Goal: Task Accomplishment & Management: Use online tool/utility

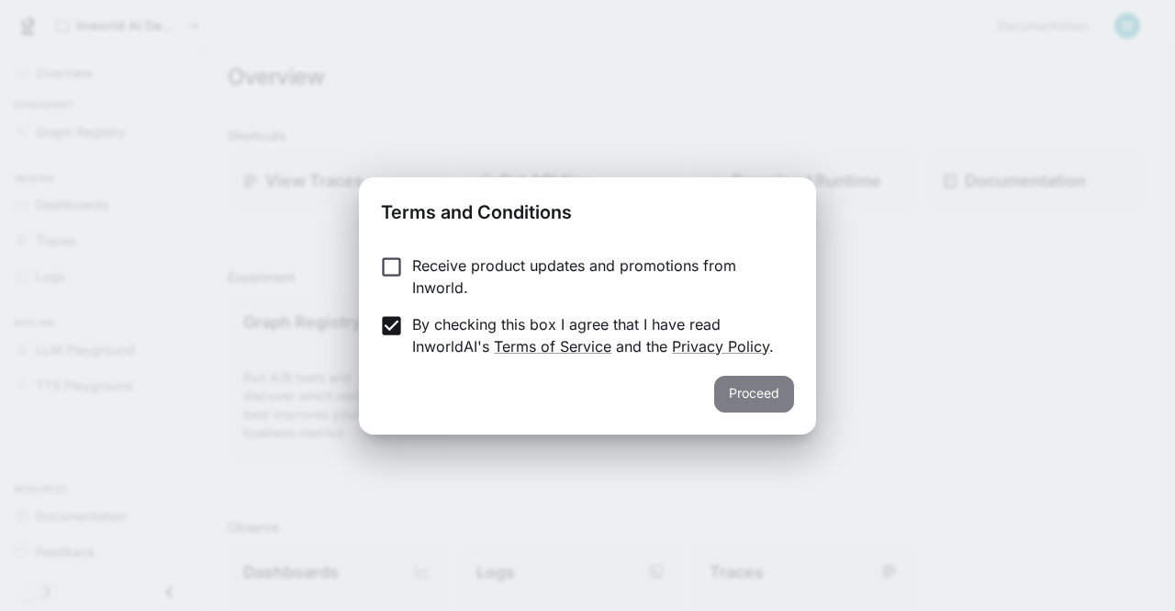
click at [749, 394] on button "Proceed" at bounding box center [754, 393] width 80 height 37
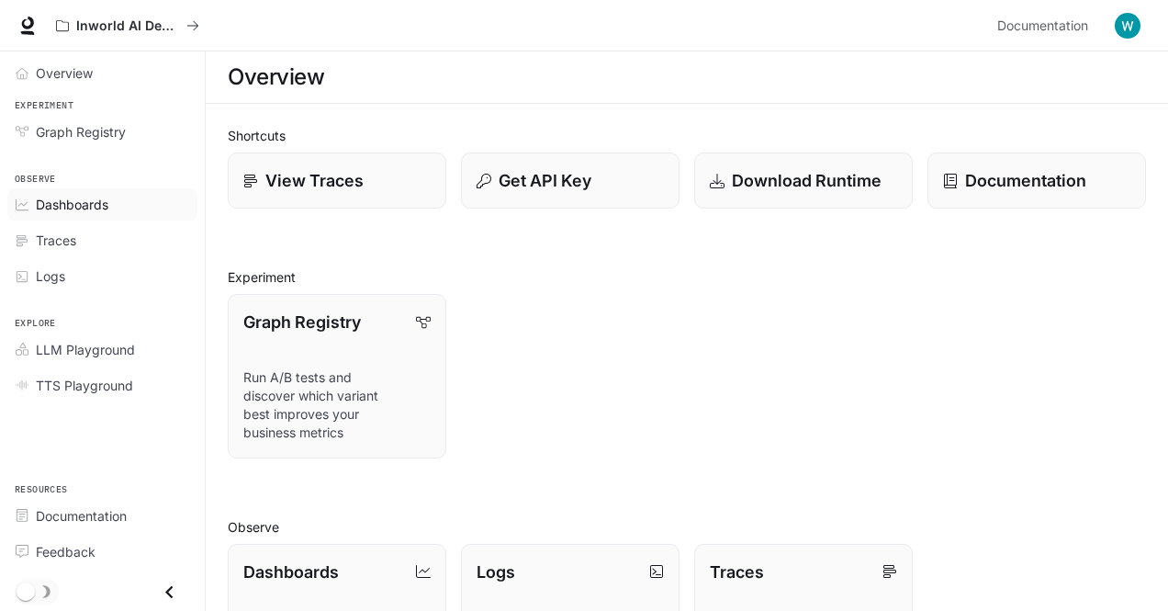
click at [125, 207] on div "Dashboards" at bounding box center [112, 204] width 153 height 19
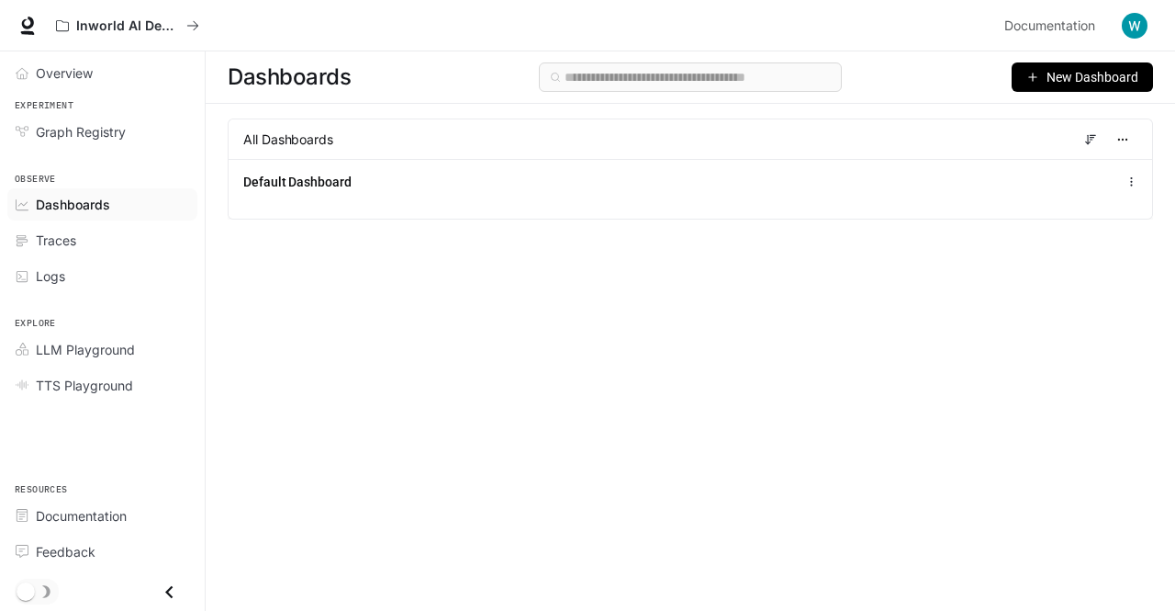
click at [1083, 69] on span "New Dashboard" at bounding box center [1093, 77] width 92 height 20
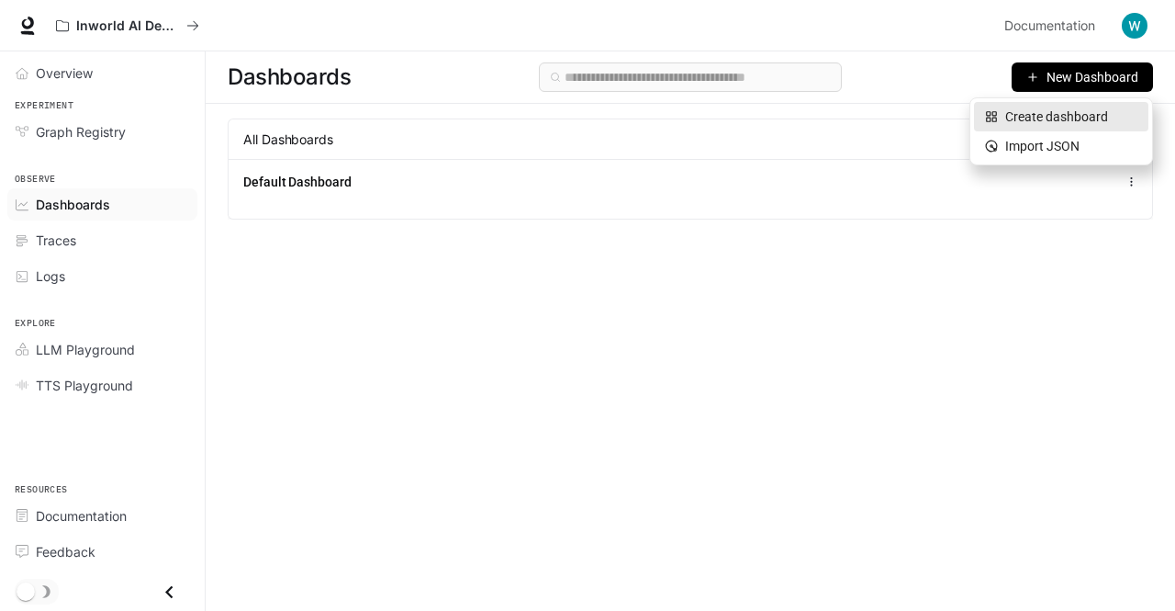
click at [1084, 113] on div "Create dashboard" at bounding box center [1061, 116] width 152 height 20
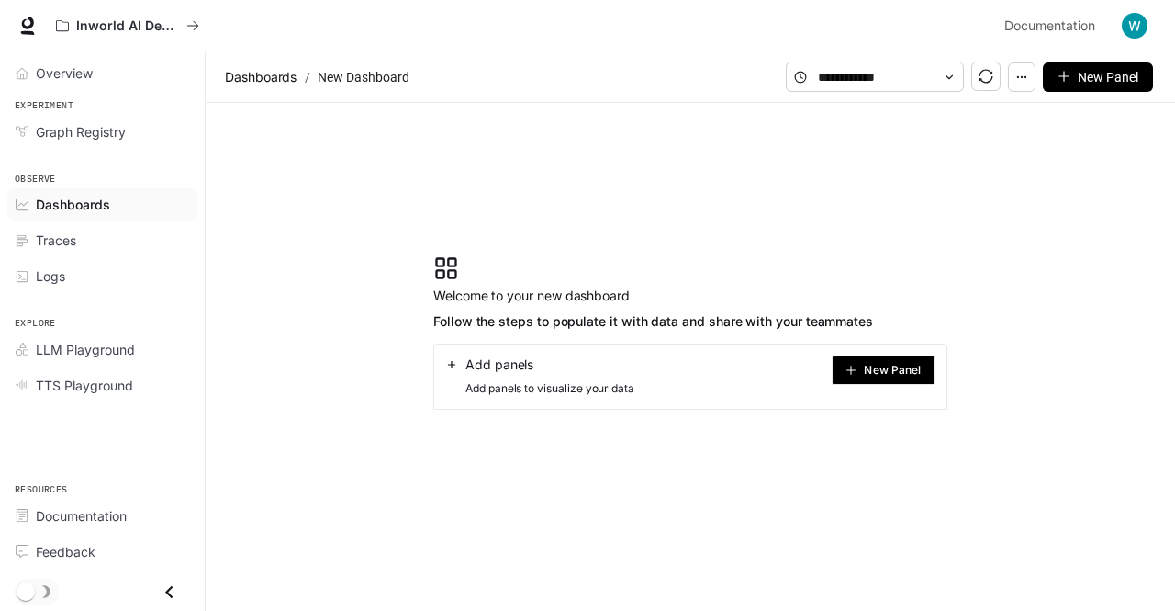
click at [887, 365] on span "New Panel" at bounding box center [892, 369] width 57 height 9
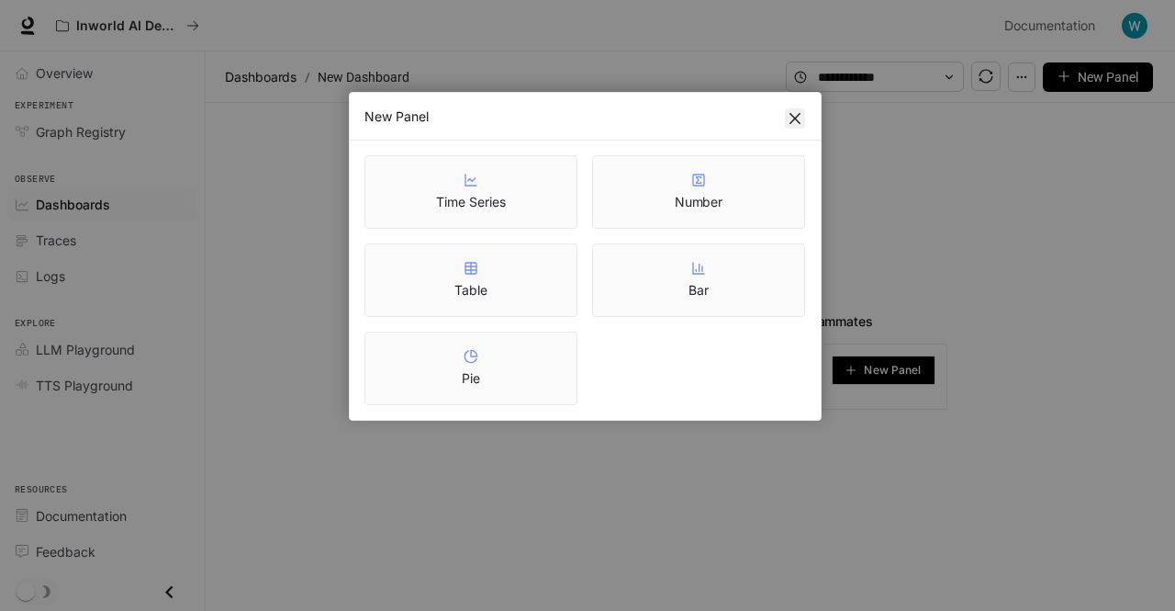
click at [788, 121] on icon "close" at bounding box center [795, 118] width 15 height 15
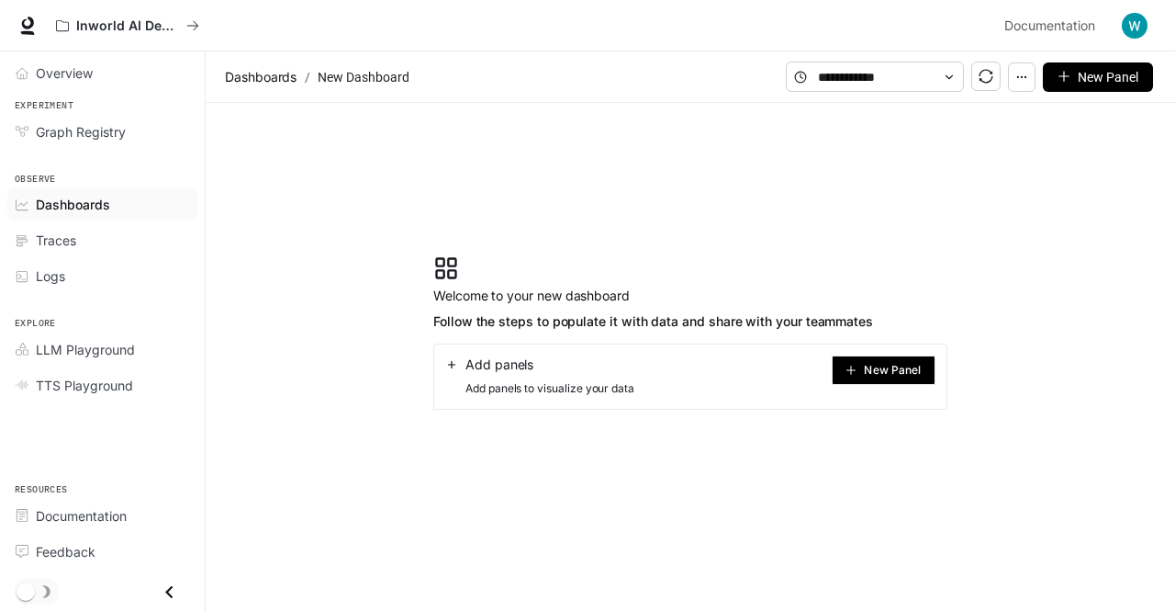
click at [1017, 77] on button "button" at bounding box center [1022, 76] width 28 height 29
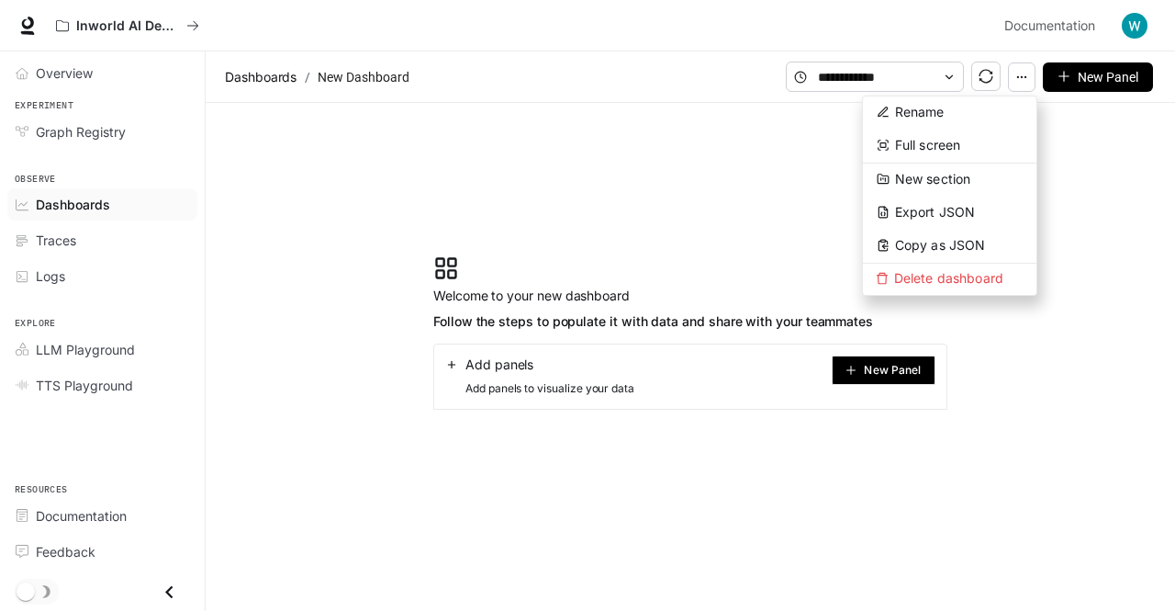
click at [633, 145] on section "Welcome to your new dashboard Follow the steps to populate it with data and sha…" at bounding box center [690, 332] width 969 height 459
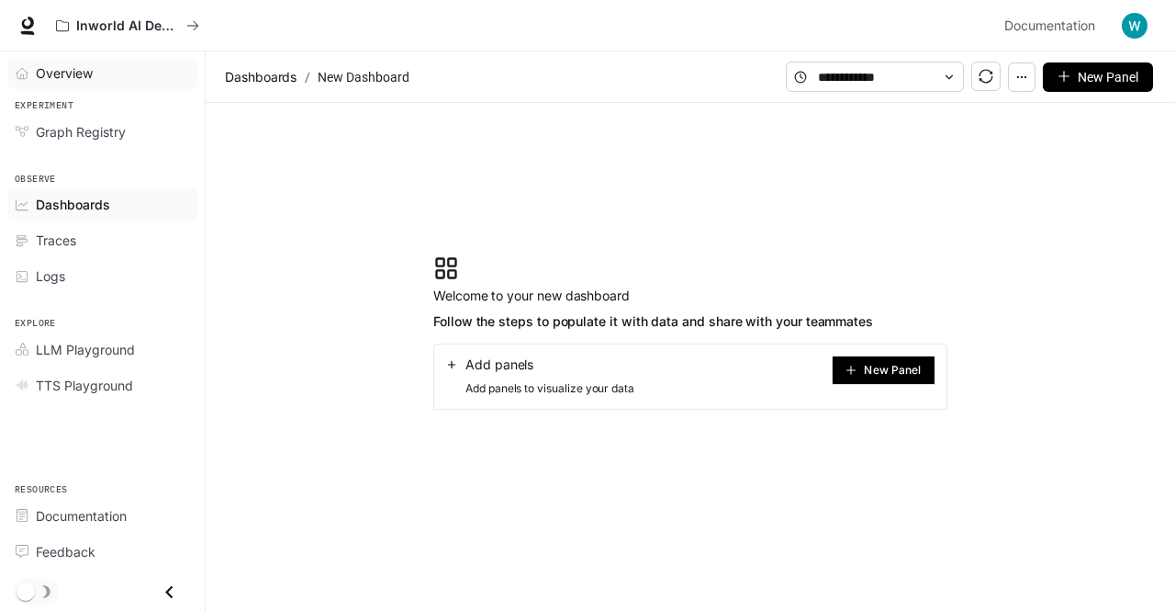
click at [168, 60] on link "Overview" at bounding box center [102, 73] width 190 height 32
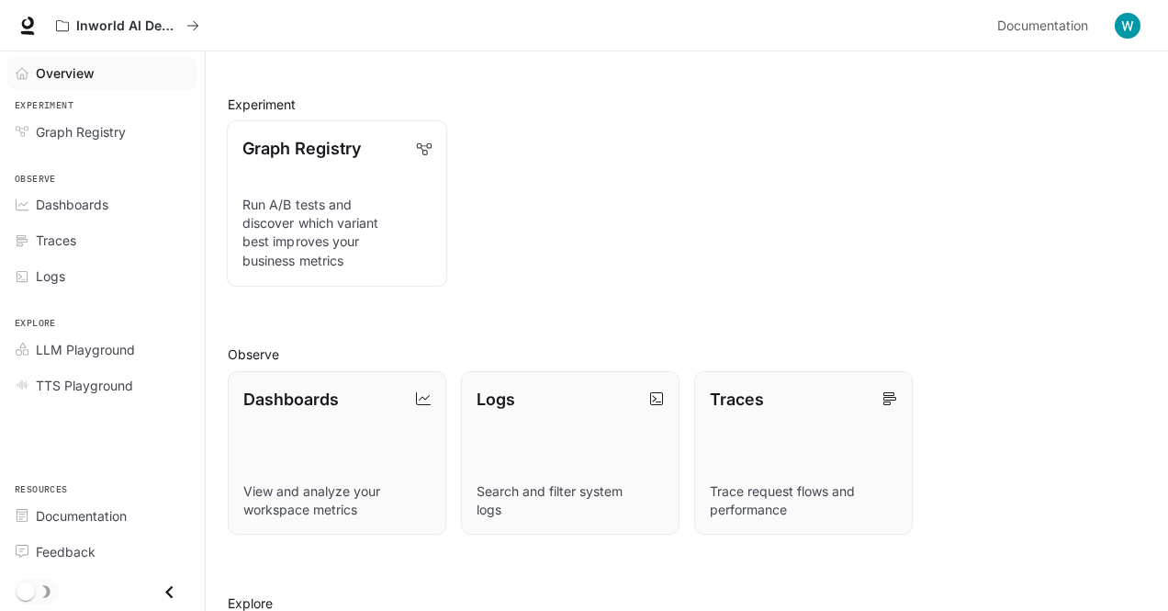
scroll to position [172, 0]
click at [48, 199] on span "Dashboards" at bounding box center [72, 204] width 73 height 19
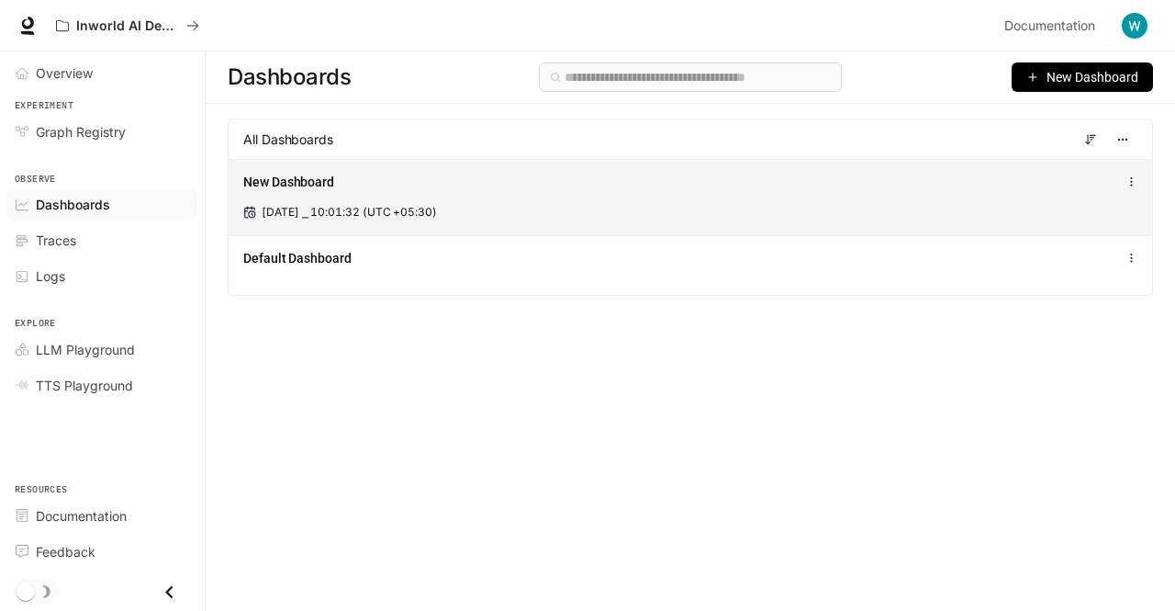
click at [369, 200] on div "New Dashboard [DATE] ⎯ 10:01:32 (UTC +05:30)" at bounding box center [691, 197] width 924 height 76
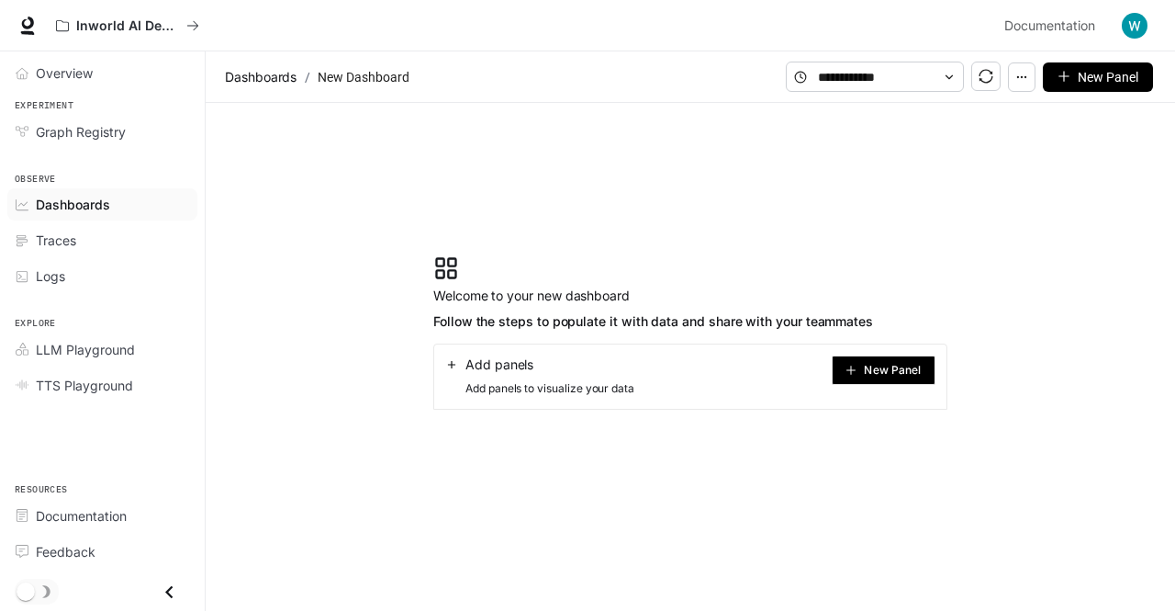
click at [607, 360] on div "Add panels" at bounding box center [539, 364] width 189 height 18
click at [910, 372] on span "New Panel" at bounding box center [892, 369] width 57 height 9
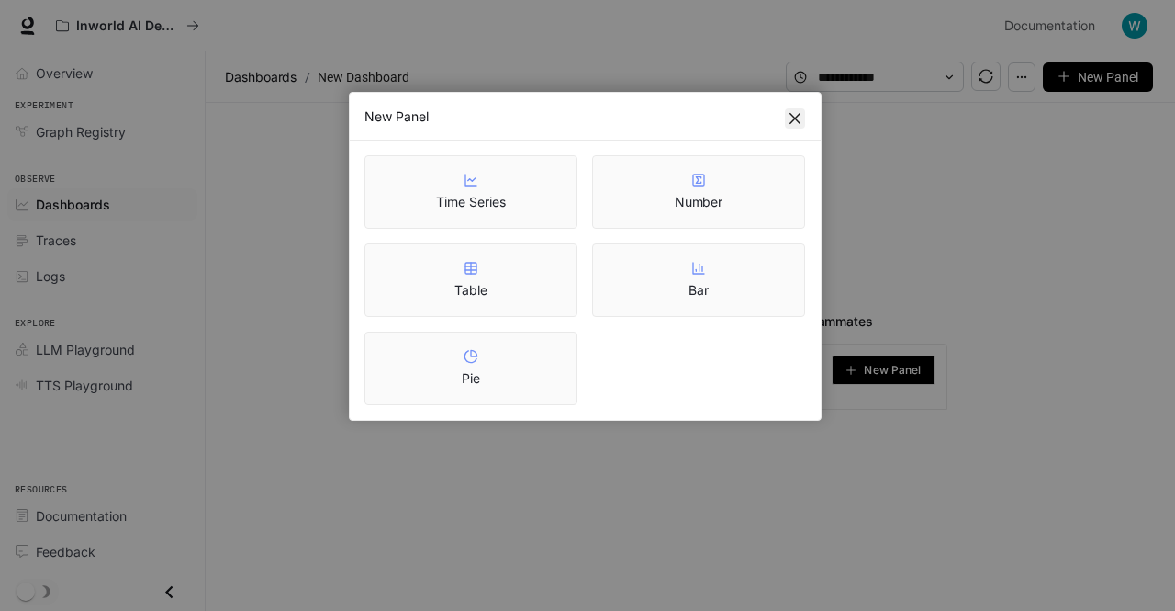
click at [791, 120] on icon "close" at bounding box center [795, 118] width 11 height 11
